Goal: Task Accomplishment & Management: Use online tool/utility

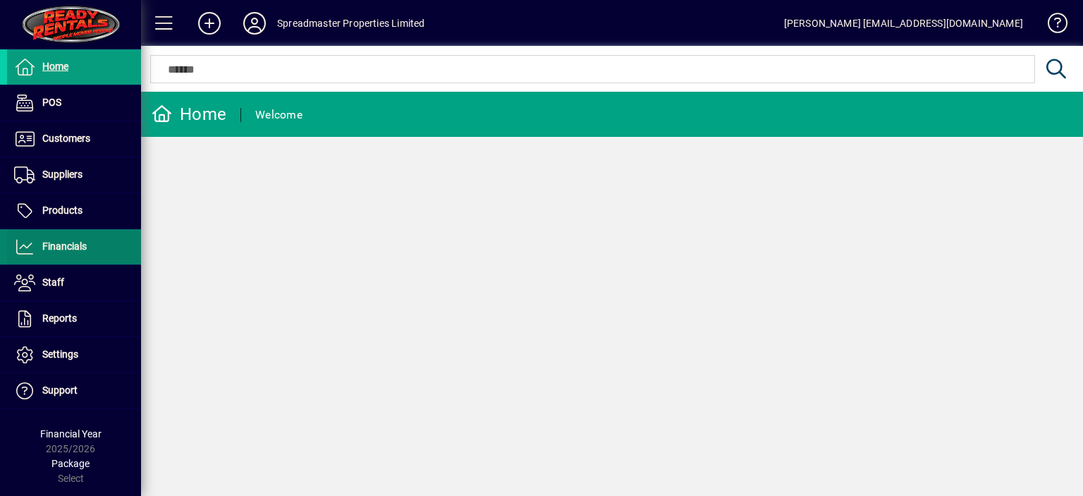
click at [77, 249] on span "Financials" at bounding box center [64, 245] width 44 height 11
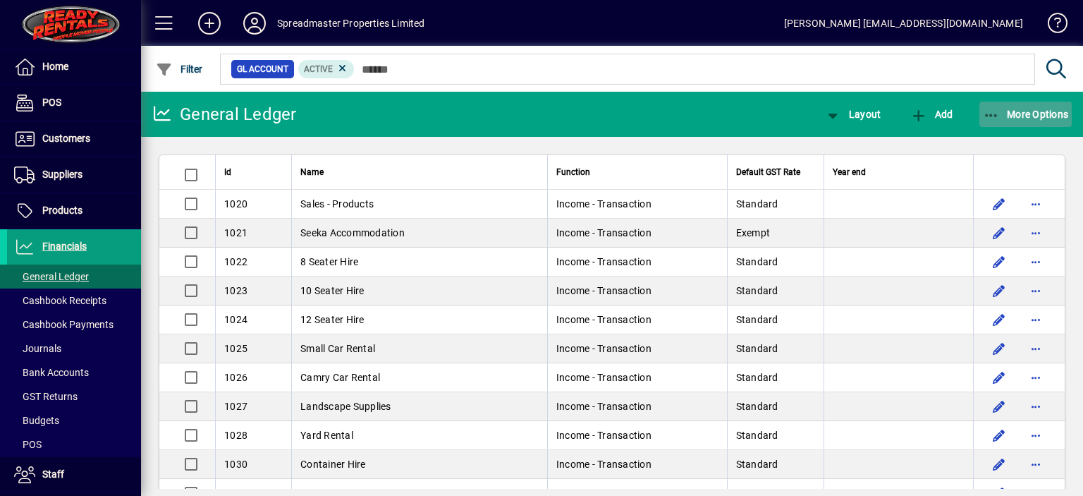
click at [1032, 115] on span "More Options" at bounding box center [1026, 114] width 86 height 11
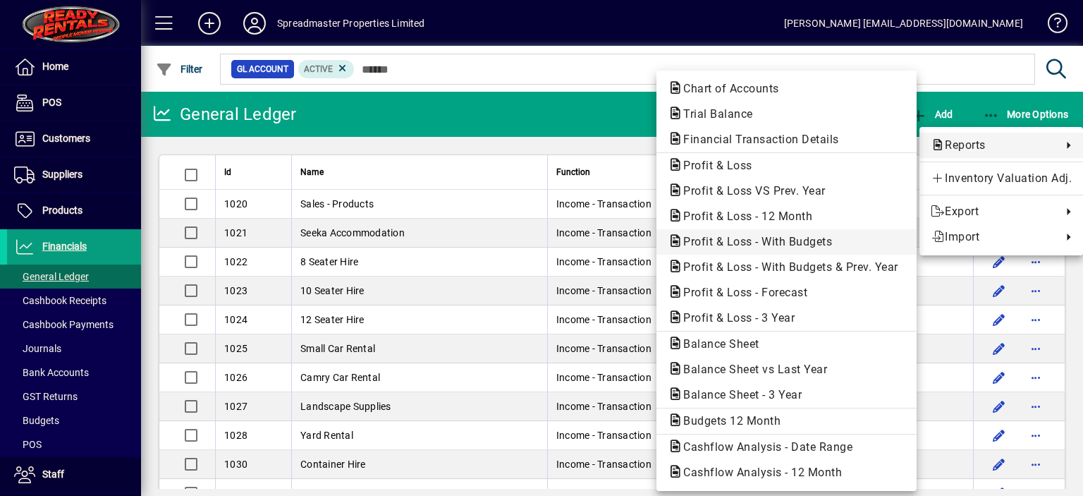
click at [763, 238] on span "Profit & Loss - With Budgets" at bounding box center [753, 241] width 171 height 13
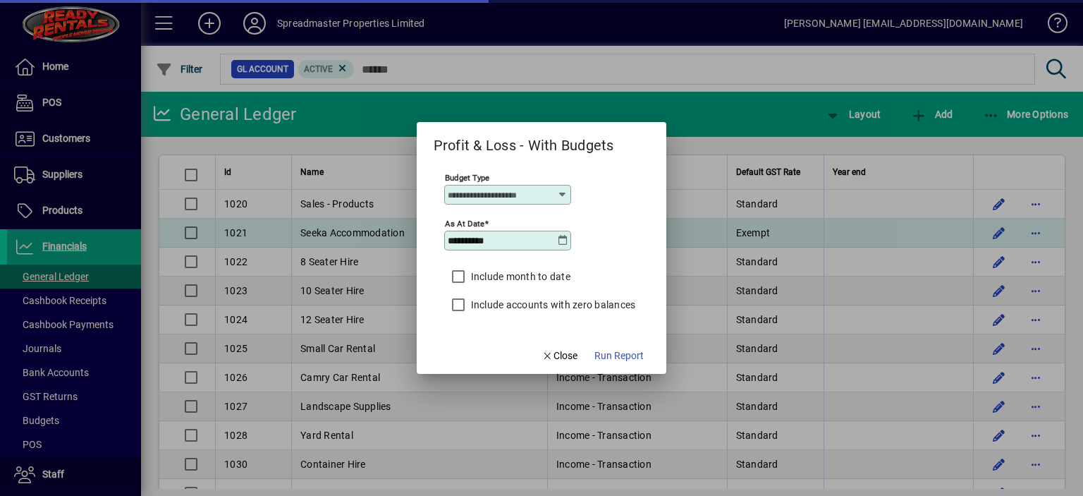
type input "****"
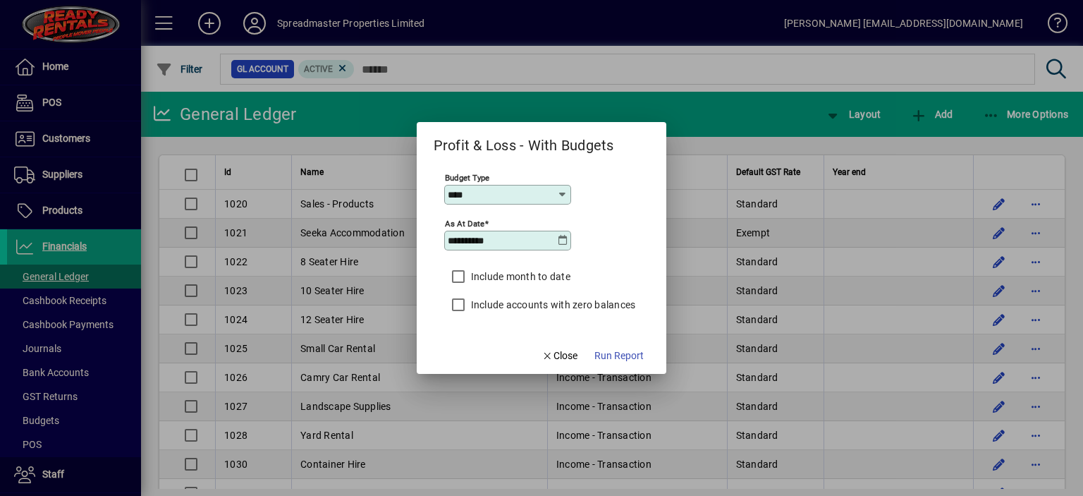
click at [561, 242] on icon at bounding box center [562, 240] width 11 height 11
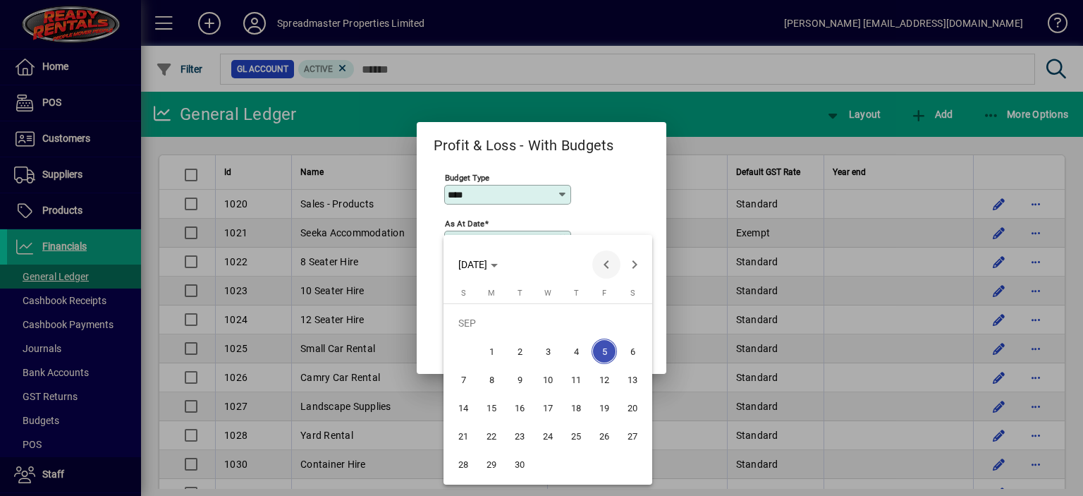
click at [608, 261] on span "Previous month" at bounding box center [606, 264] width 28 height 28
click at [465, 460] on span "31" at bounding box center [463, 463] width 25 height 25
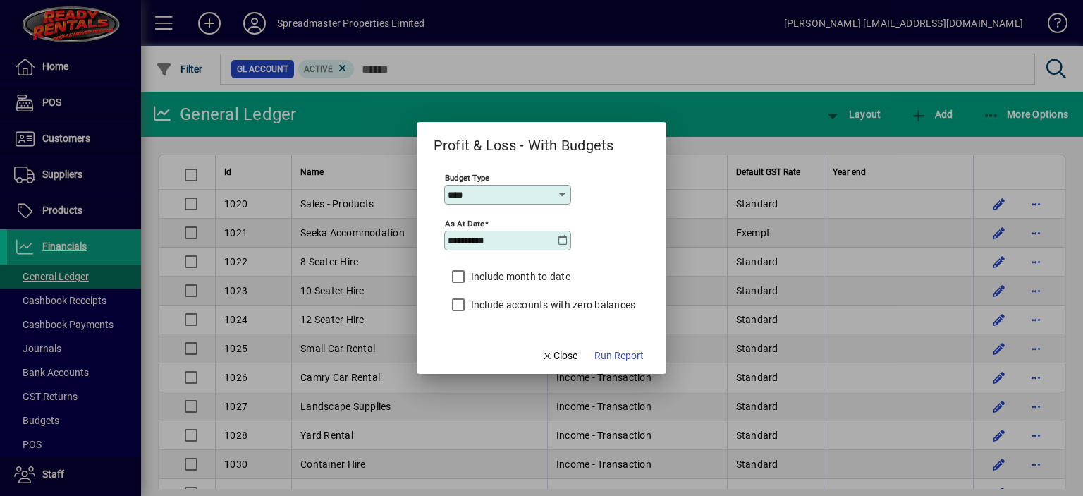
type input "**********"
click at [626, 355] on span "Run Report" at bounding box center [618, 355] width 49 height 15
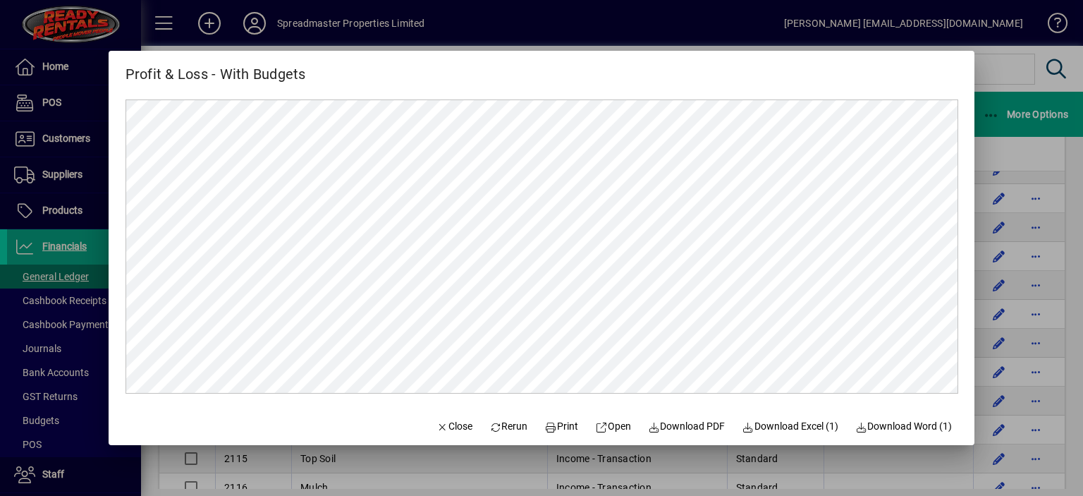
scroll to position [423, 0]
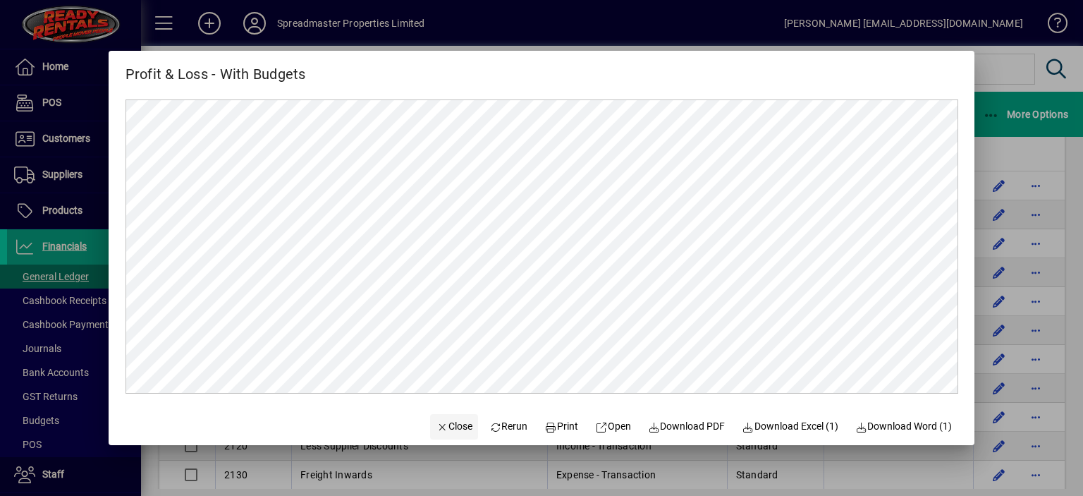
click at [451, 428] on span "Close" at bounding box center [454, 426] width 37 height 15
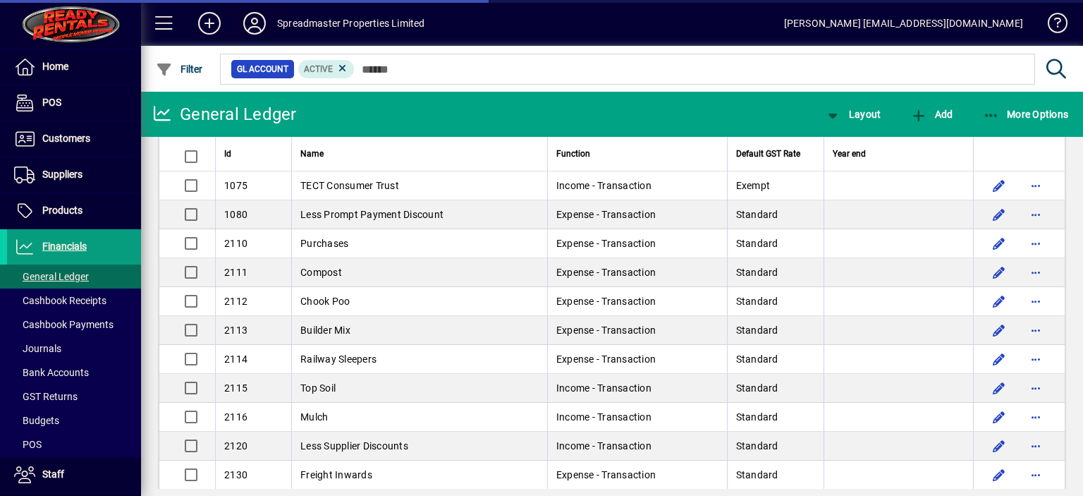
click at [252, 21] on icon at bounding box center [254, 23] width 28 height 23
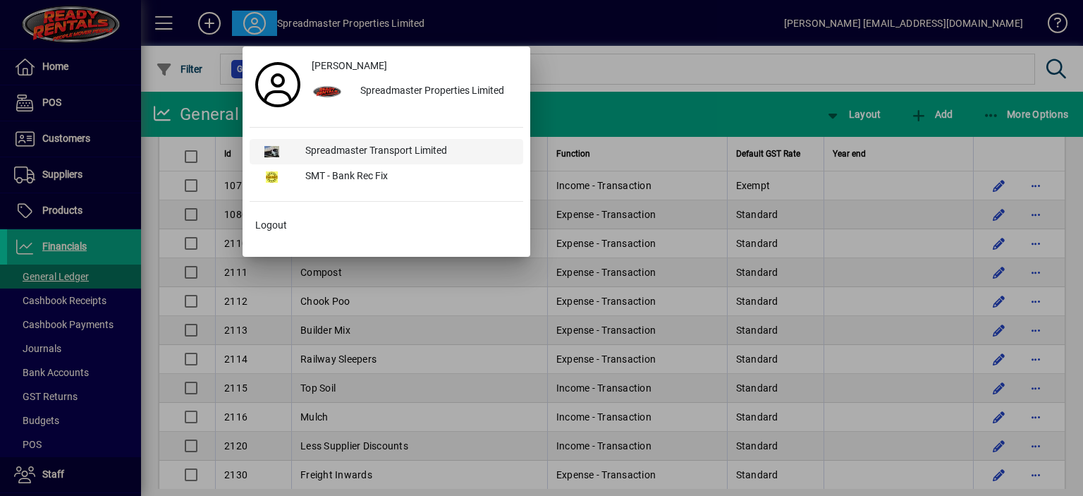
click at [372, 149] on div "Spreadmaster Transport Limited" at bounding box center [408, 151] width 229 height 25
